Goal: Task Accomplishment & Management: Use online tool/utility

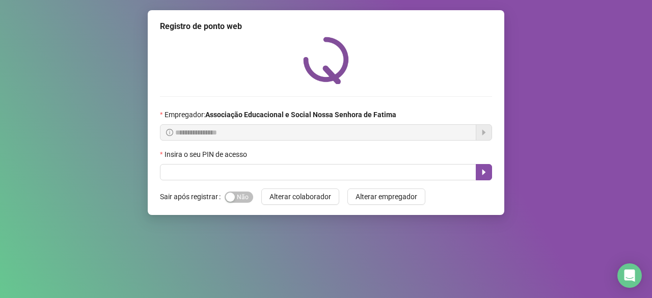
click at [167, 161] on div "Insira o seu PIN de acesso" at bounding box center [326, 156] width 332 height 15
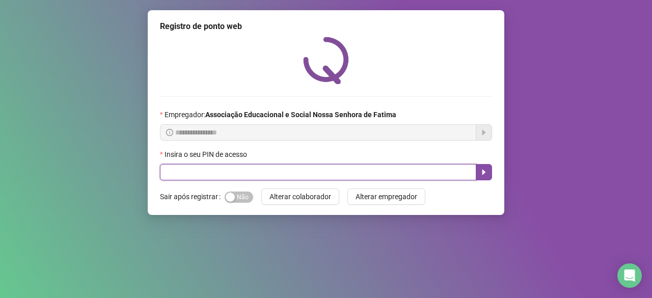
click at [172, 178] on input "text" at bounding box center [318, 172] width 316 height 16
type input "***"
click at [486, 172] on icon "caret-right" at bounding box center [484, 172] width 8 height 8
